Goal: Task Accomplishment & Management: Manage account settings

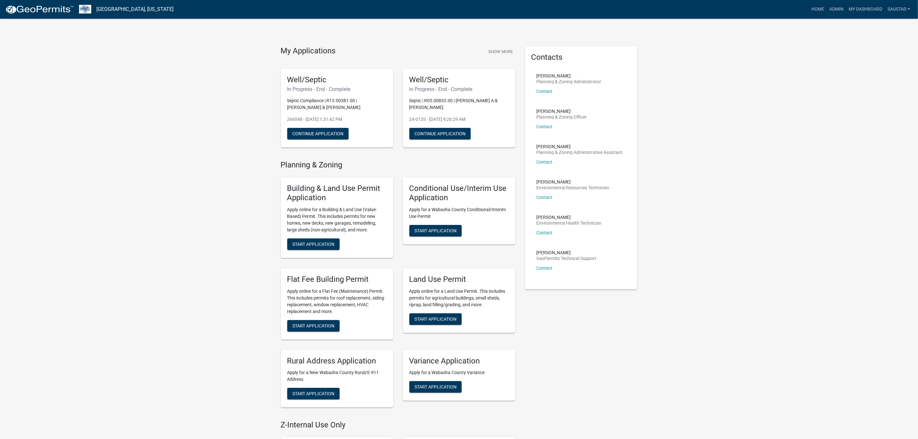
click at [831, 12] on link "Admin" at bounding box center [836, 9] width 19 height 12
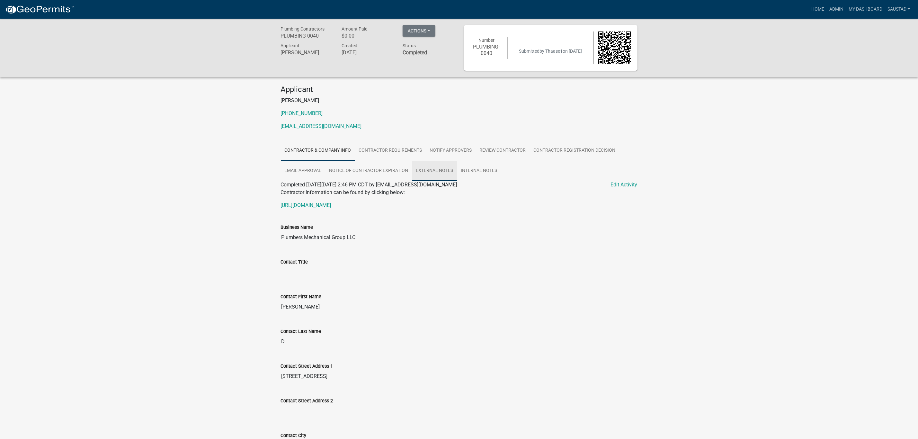
click at [432, 174] on link "External Notes" at bounding box center [434, 171] width 45 height 21
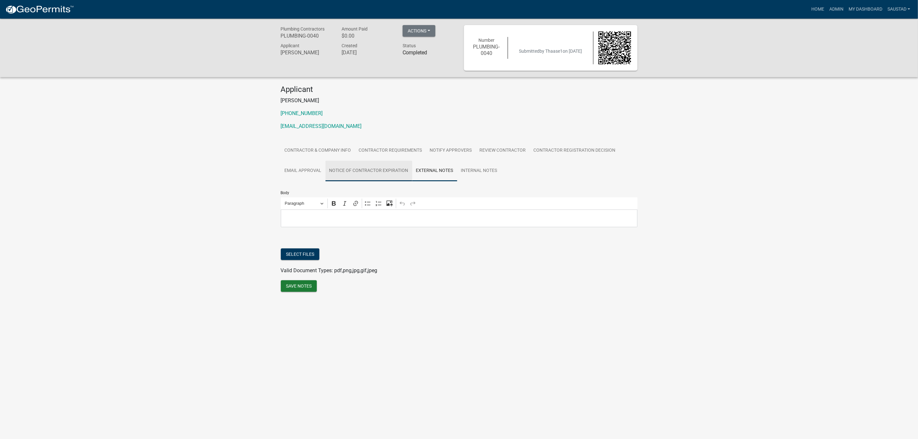
click at [385, 169] on link "Notice of Contractor Expiration" at bounding box center [369, 171] width 87 height 21
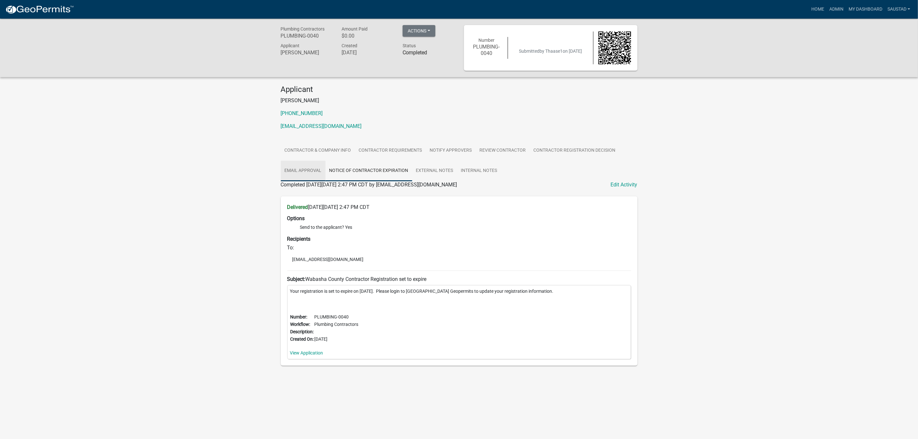
click at [314, 178] on link "Email Approval" at bounding box center [303, 171] width 45 height 21
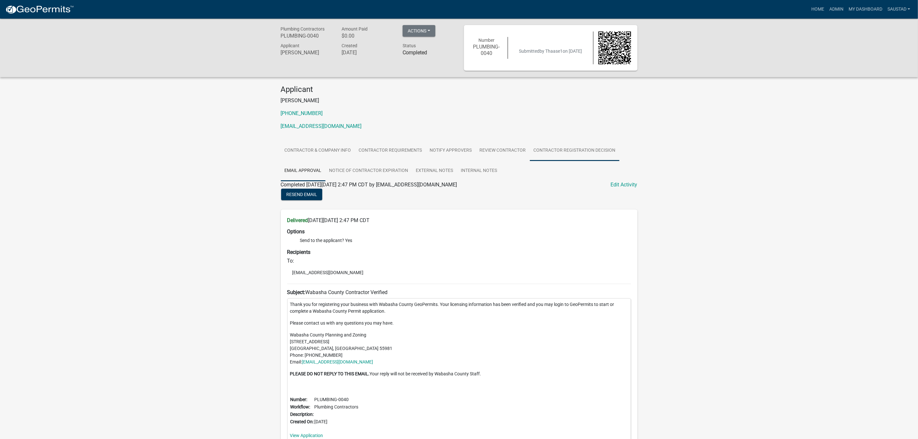
click at [563, 152] on link "Contractor Registration Decision" at bounding box center [575, 150] width 90 height 21
